Goal: Task Accomplishment & Management: Complete application form

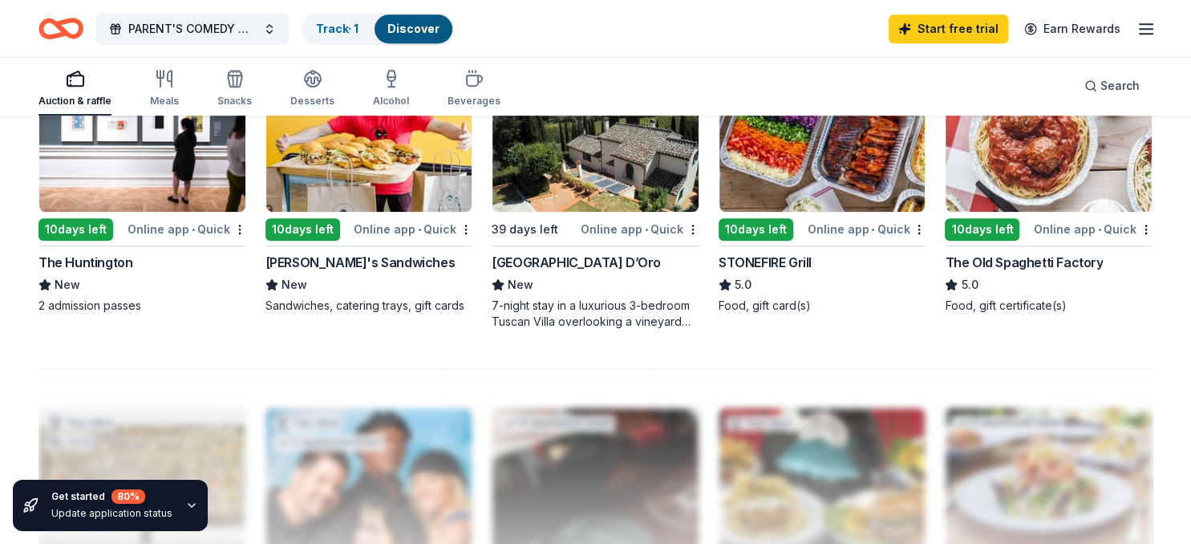
scroll to position [1150, 0]
click at [180, 180] on img at bounding box center [142, 135] width 206 height 152
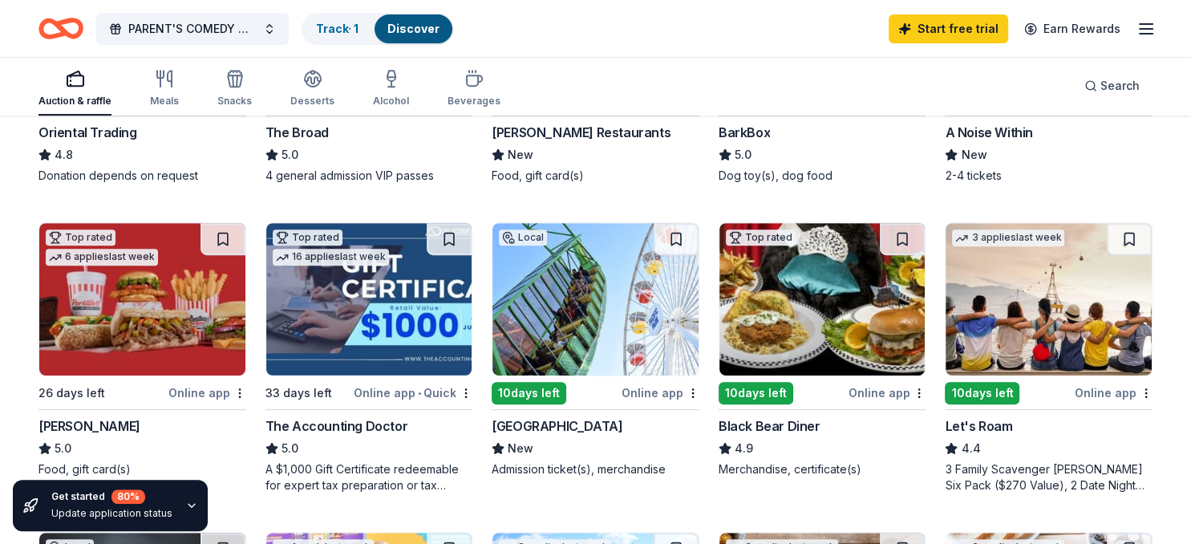
scroll to position [674, 0]
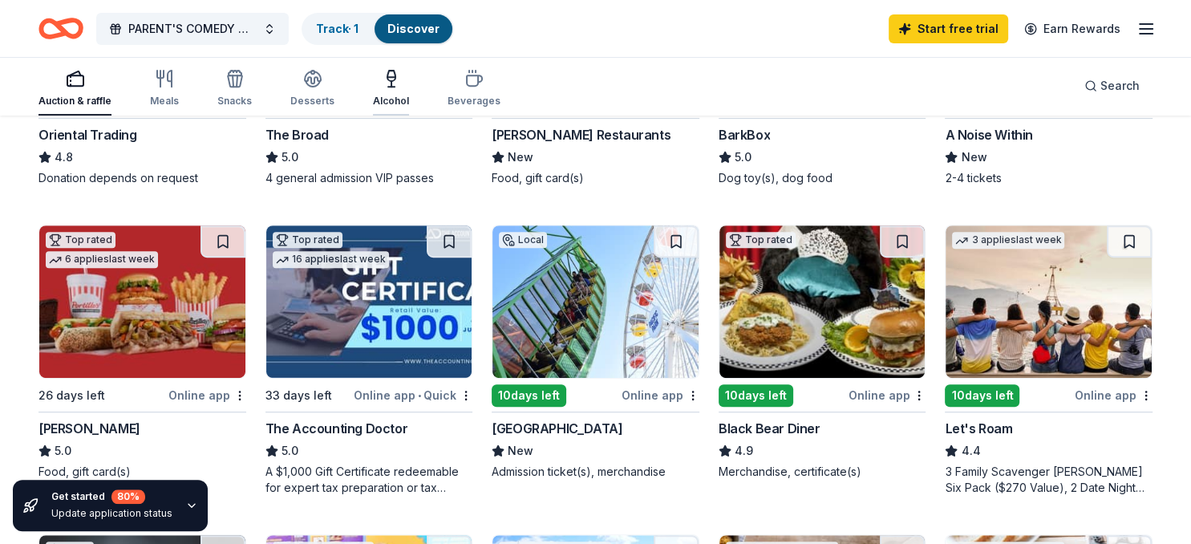
click at [390, 87] on icon "button" at bounding box center [391, 78] width 19 height 19
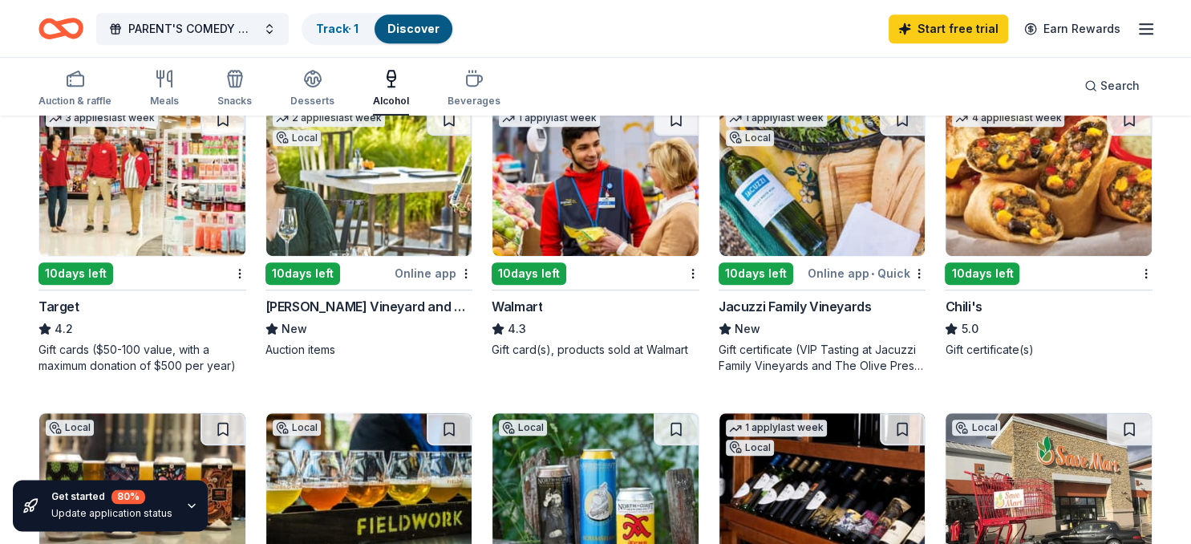
scroll to position [796, 0]
click at [183, 218] on img at bounding box center [142, 179] width 206 height 152
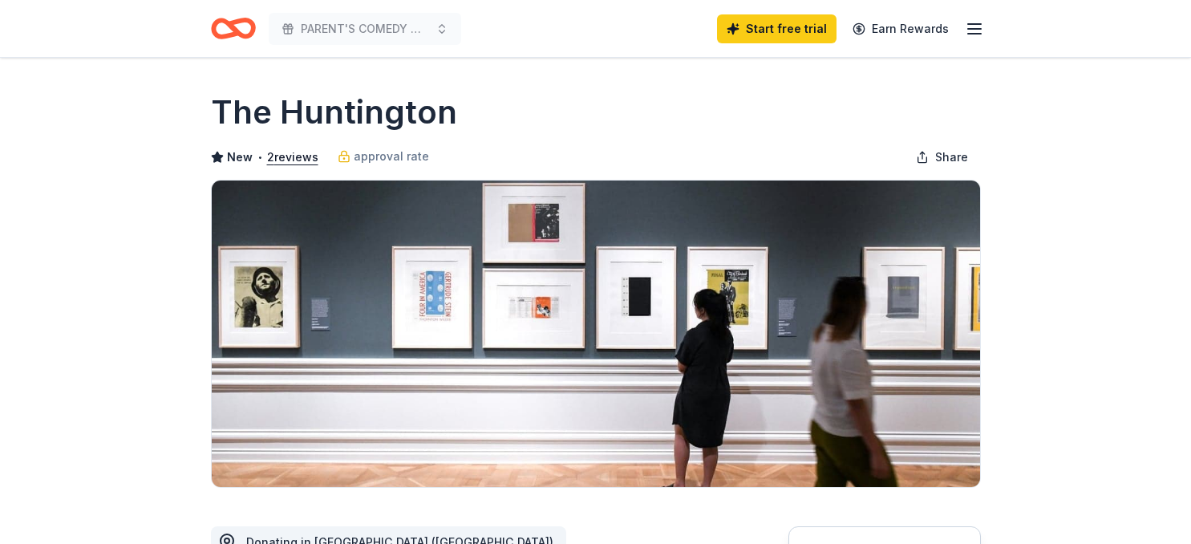
scroll to position [321, 0]
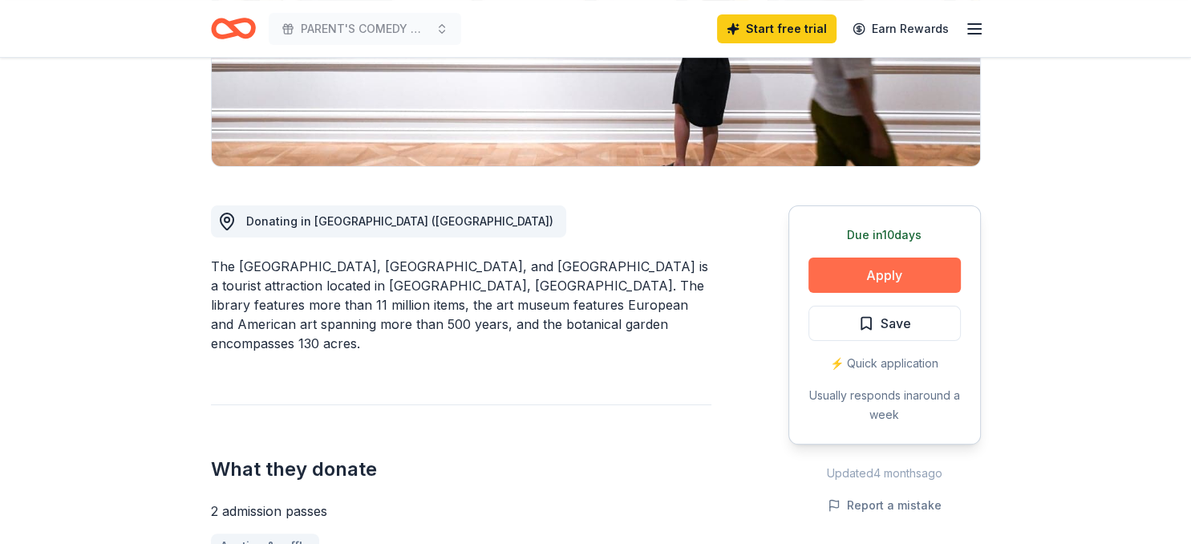
click at [894, 274] on button "Apply" at bounding box center [885, 274] width 152 height 35
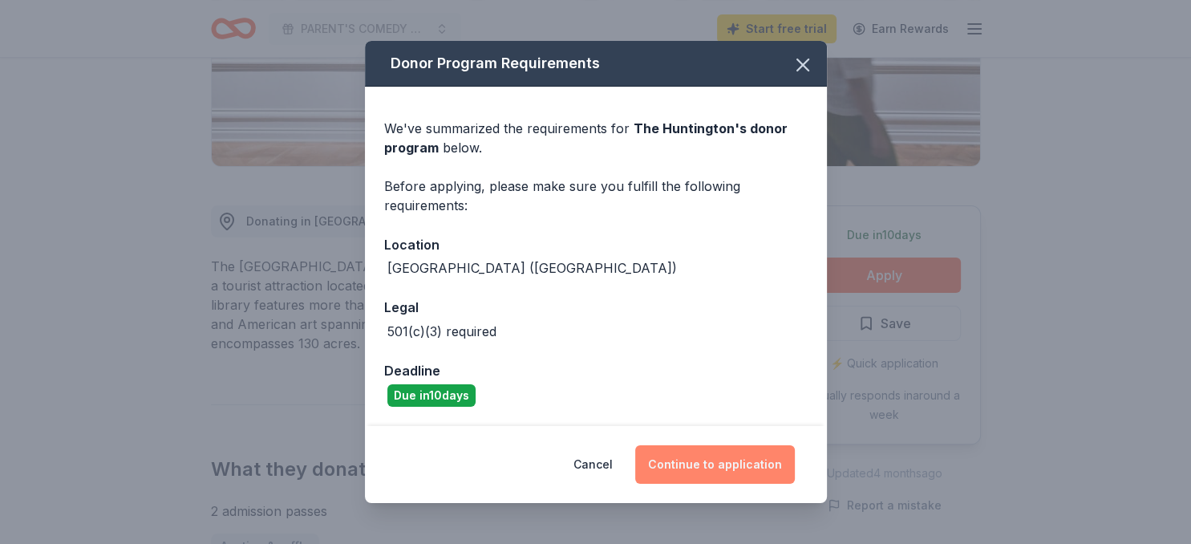
click at [758, 464] on button "Continue to application" at bounding box center [715, 464] width 160 height 39
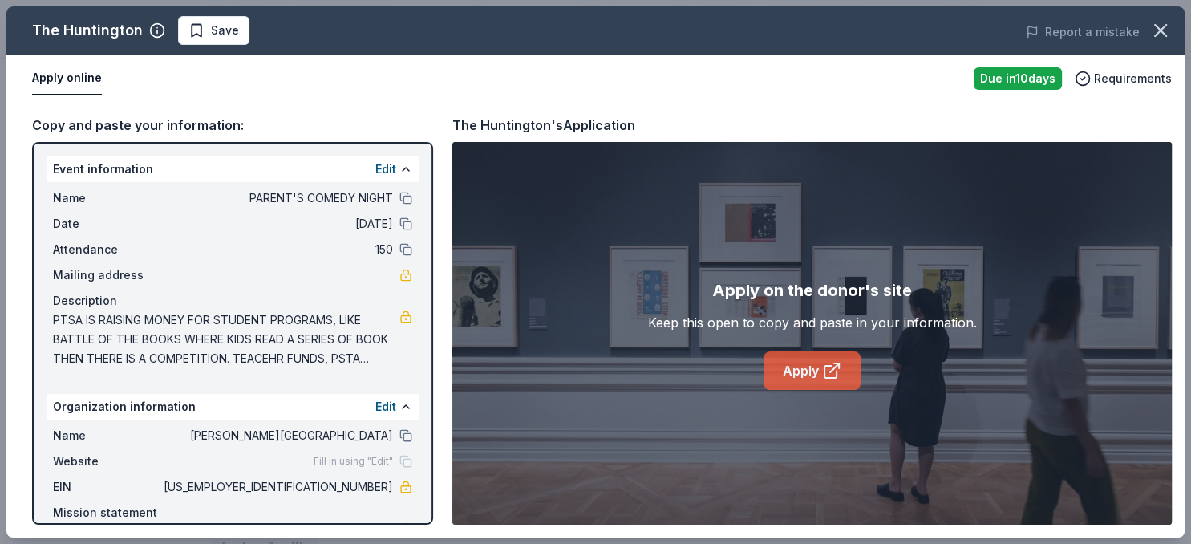
click at [817, 371] on link "Apply" at bounding box center [812, 370] width 97 height 39
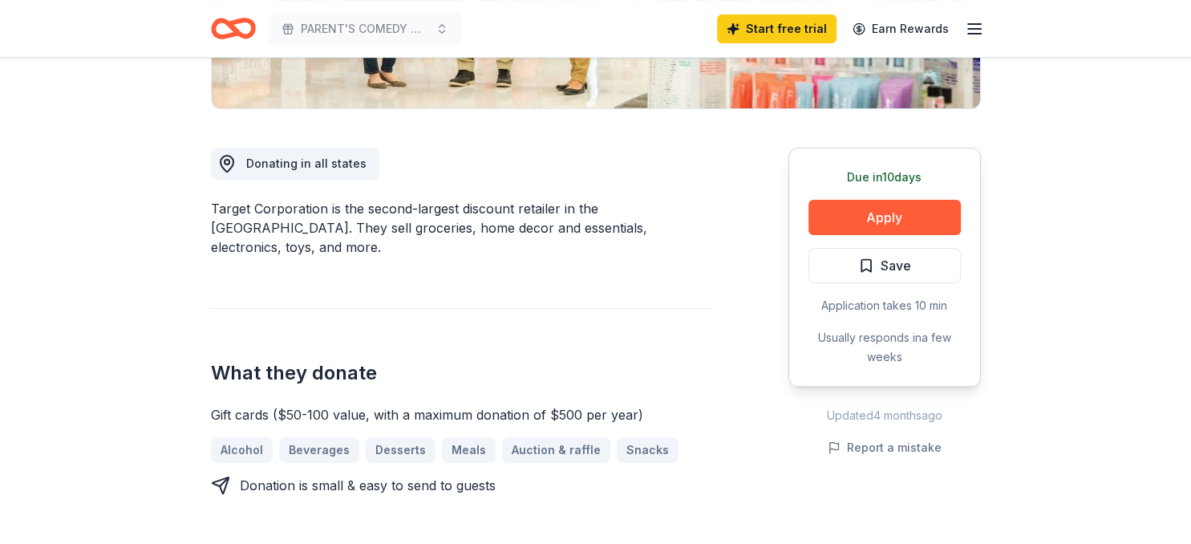
scroll to position [379, 0]
click at [876, 217] on button "Apply" at bounding box center [885, 216] width 152 height 35
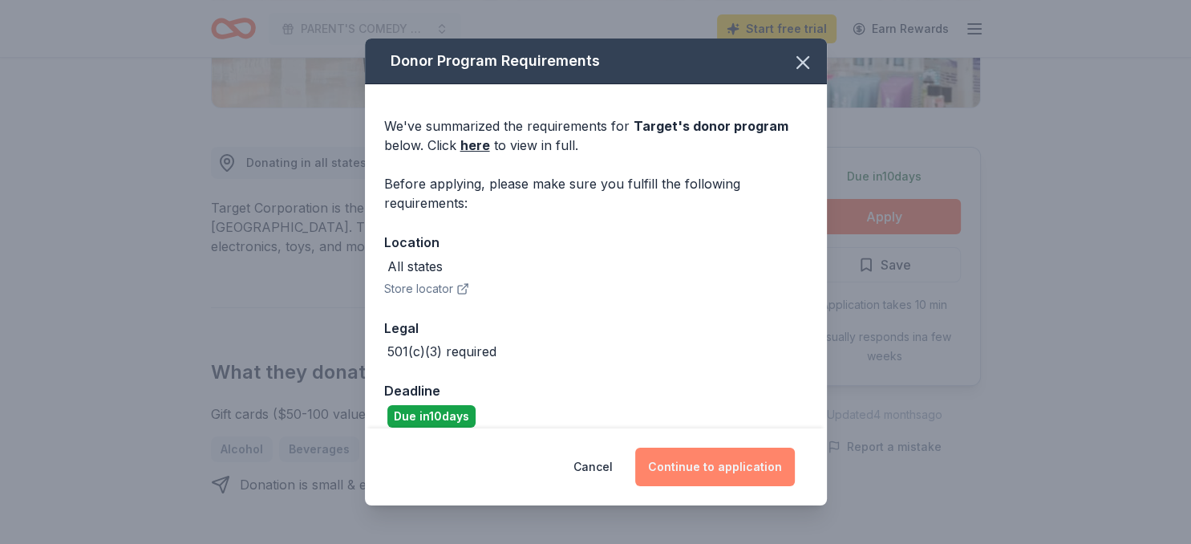
click at [717, 471] on button "Continue to application" at bounding box center [715, 467] width 160 height 39
